Goal: Use online tool/utility: Utilize a website feature to perform a specific function

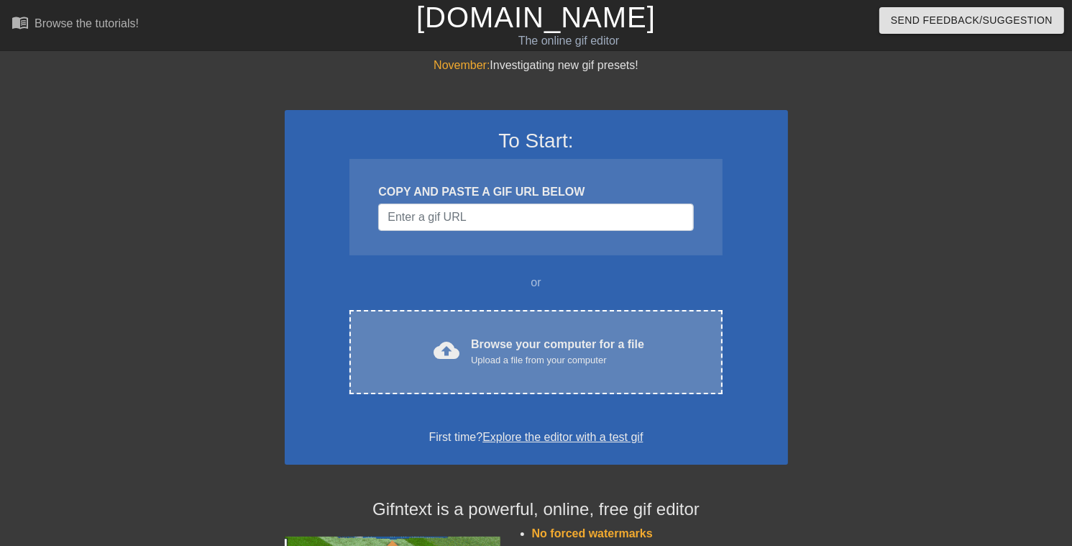
click at [530, 345] on div "Browse your computer for a file Upload a file from your computer" at bounding box center [557, 352] width 173 height 32
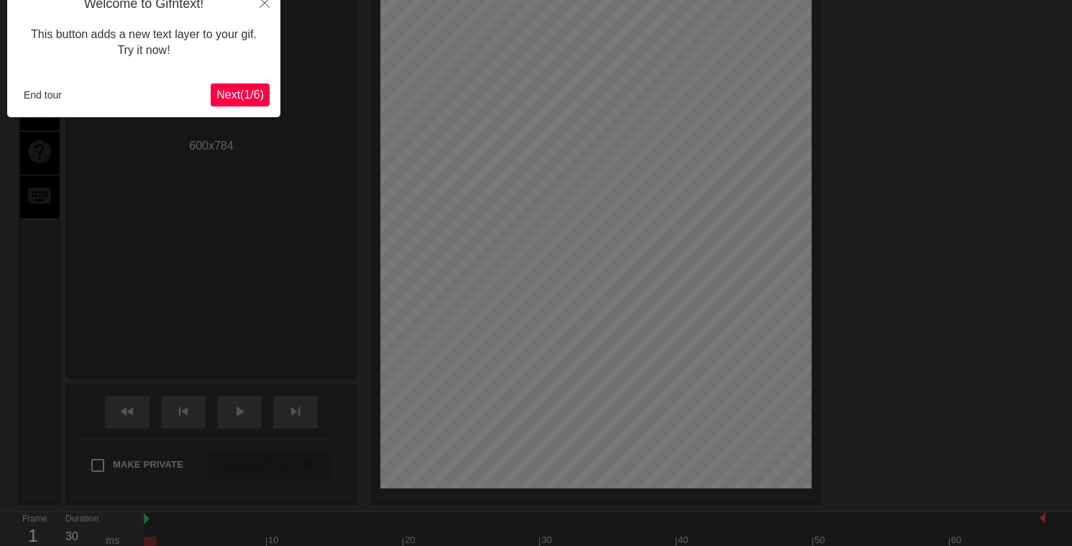
scroll to position [35, 0]
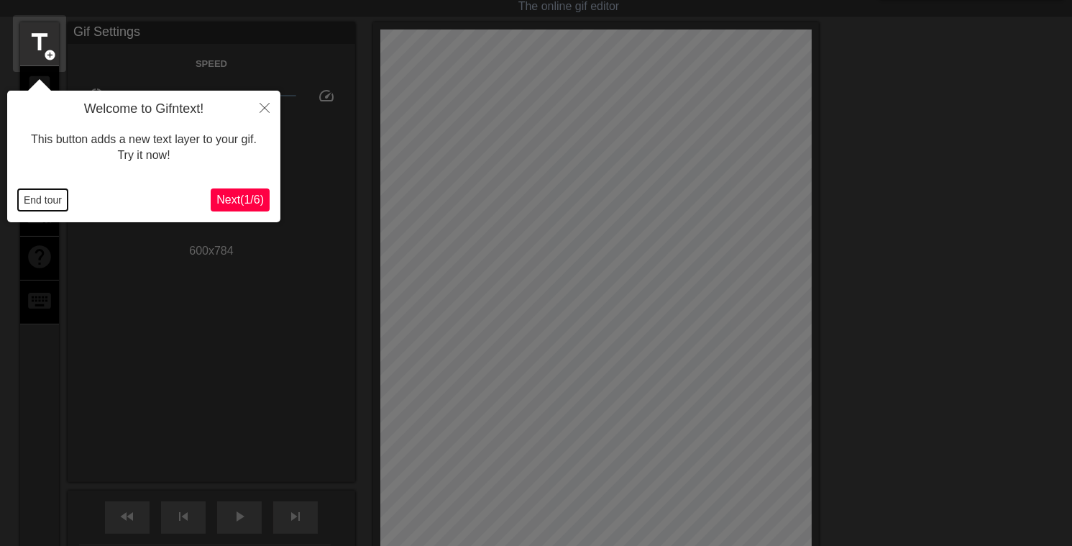
drag, startPoint x: 62, startPoint y: 205, endPoint x: 55, endPoint y: 196, distance: 11.8
click at [55, 196] on button "End tour" at bounding box center [43, 200] width 50 height 22
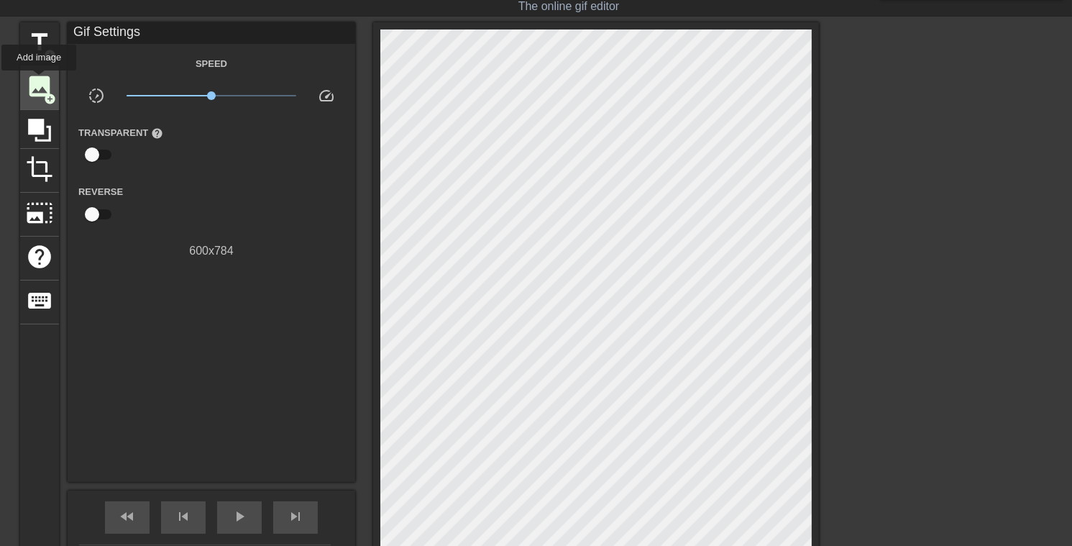
click at [39, 81] on span "image" at bounding box center [39, 86] width 27 height 27
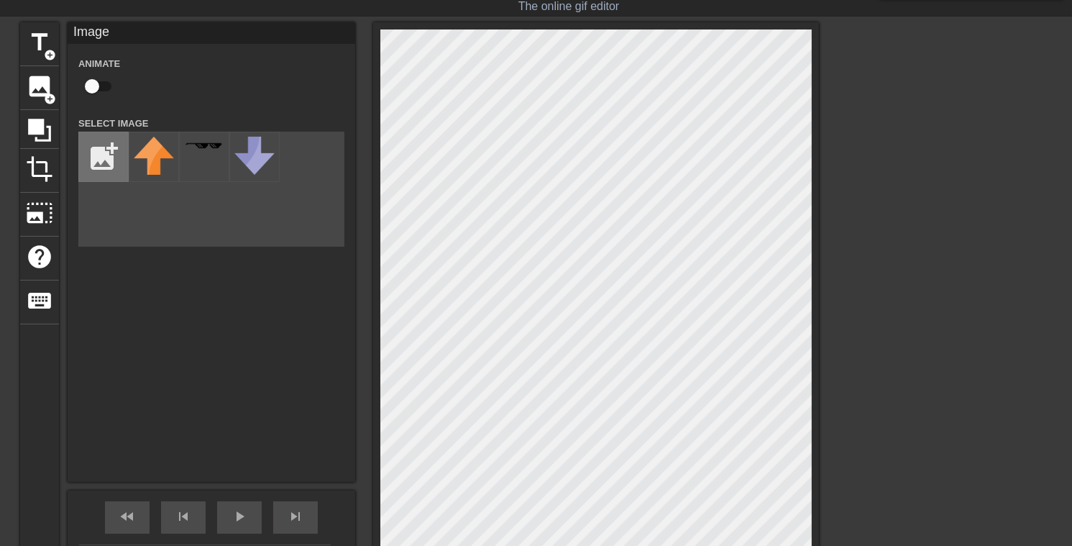
click at [115, 147] on input "file" at bounding box center [103, 156] width 49 height 49
type input "C:\fakepath\kanadephony1dottedv1.png"
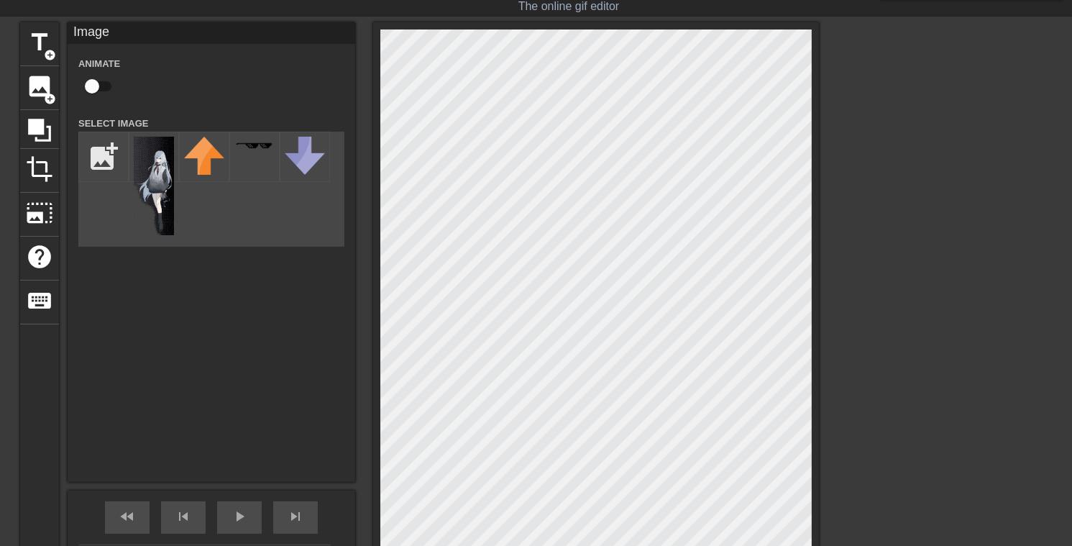
click at [164, 164] on img at bounding box center [154, 186] width 40 height 99
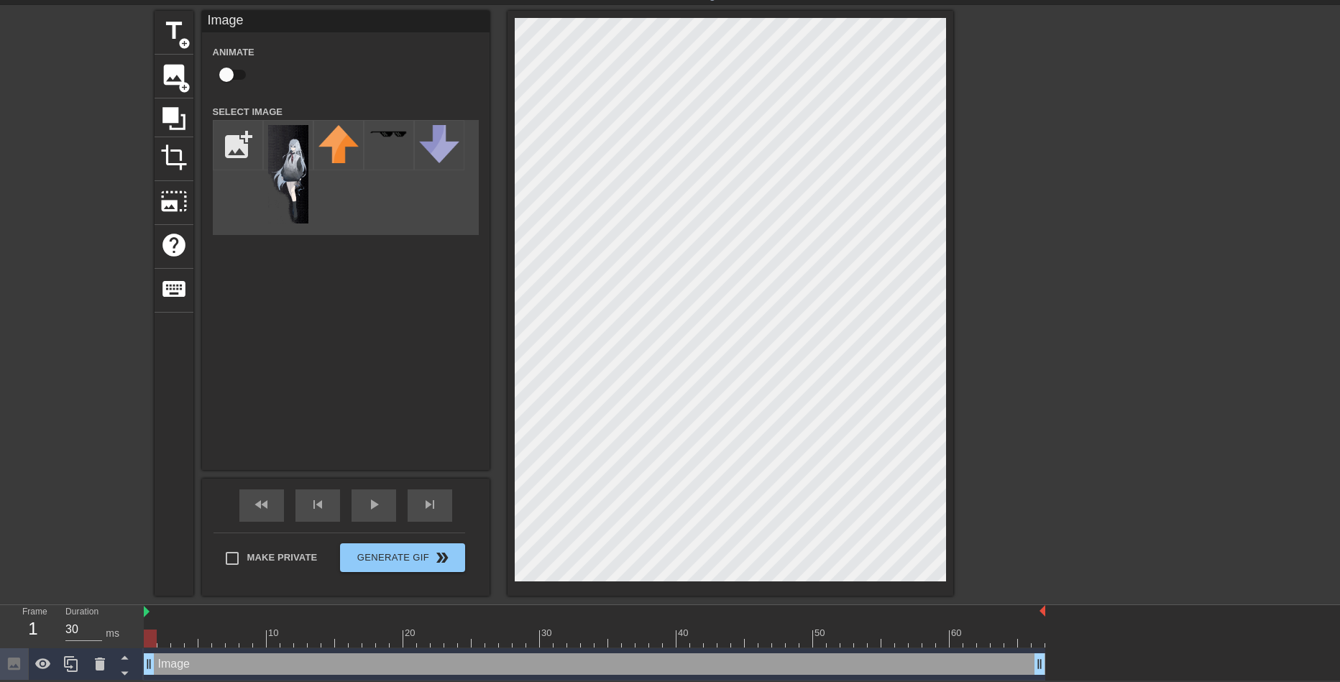
scroll to position [47, 0]
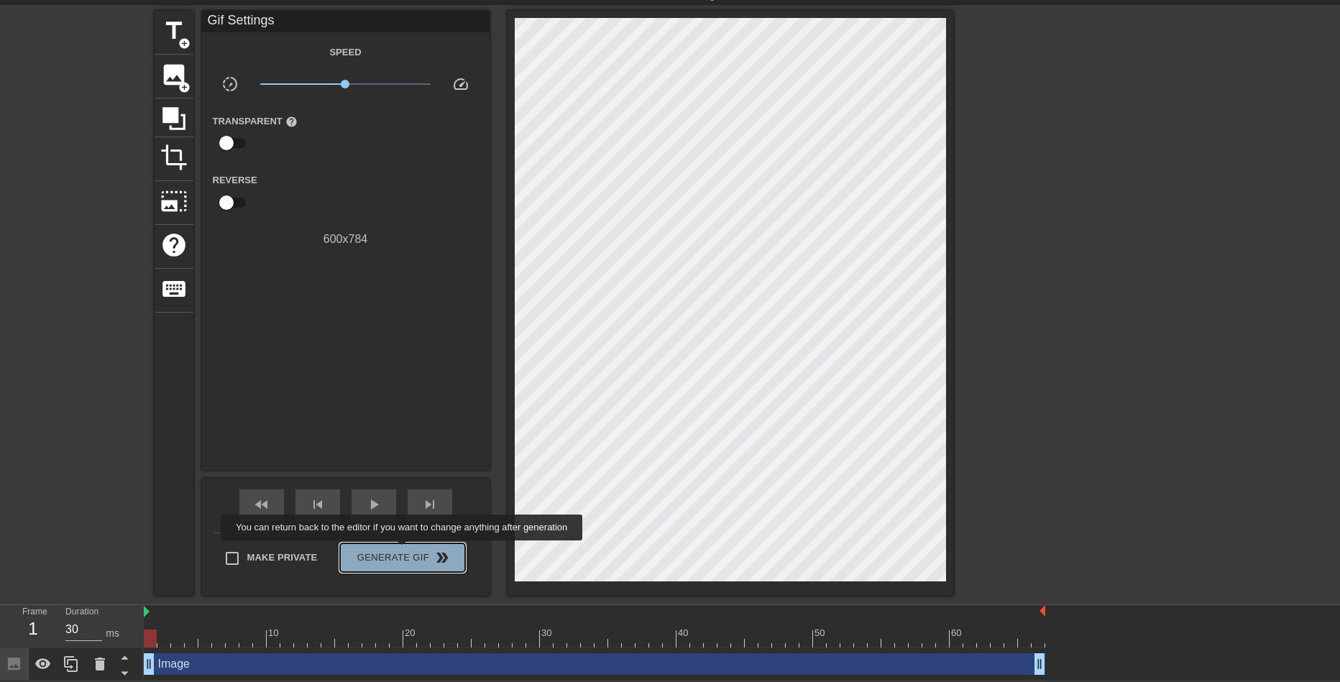
click at [403, 545] on span "Generate Gif double_arrow" at bounding box center [402, 557] width 113 height 17
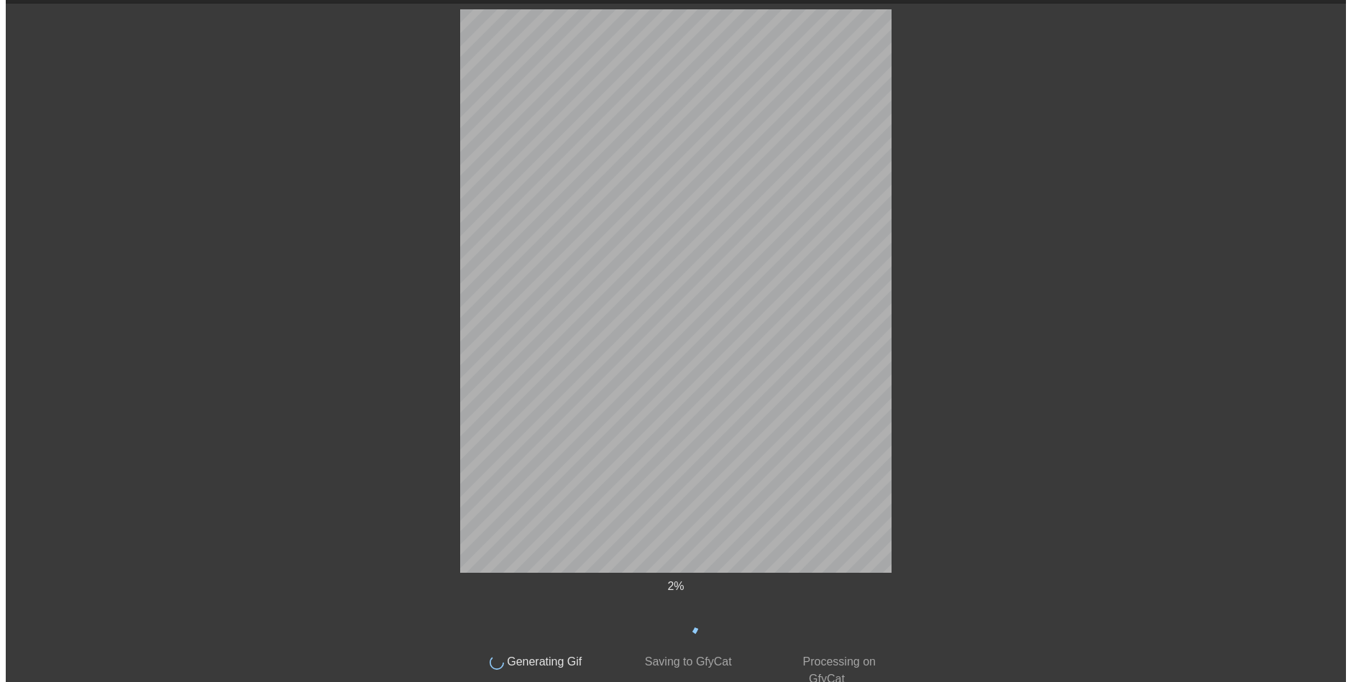
scroll to position [0, 0]
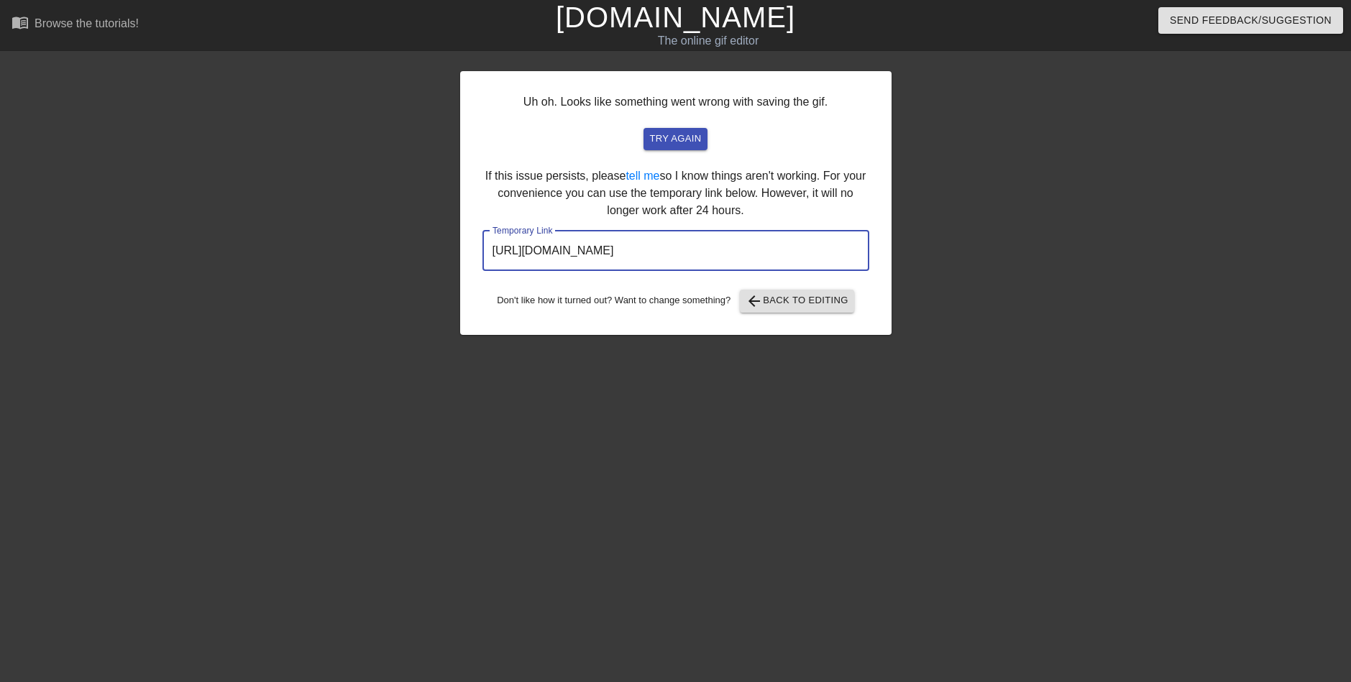
click at [748, 261] on input "[URL][DOMAIN_NAME]" at bounding box center [676, 251] width 387 height 40
